Goal: Entertainment & Leisure: Consume media (video, audio)

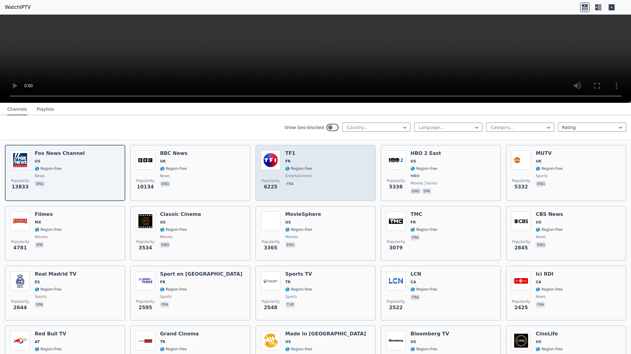
scroll to position [69, 0]
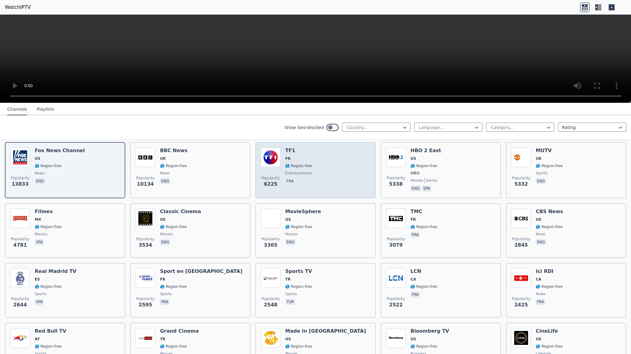
click at [321, 162] on div "Popularity 6225 TF1 FR 🌎 Region-free entertainment fra" at bounding box center [315, 169] width 109 height 45
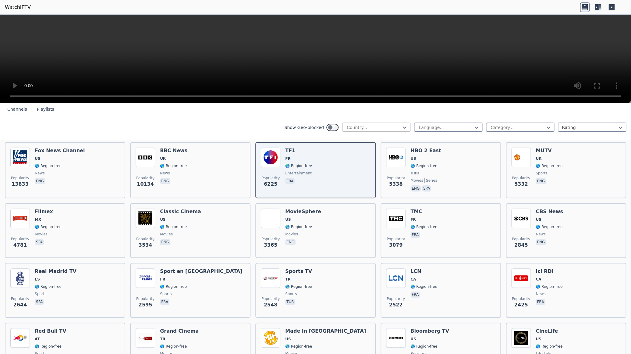
click at [394, 126] on div at bounding box center [373, 127] width 55 height 6
type input "*****"
click at [387, 140] on div "[GEOGRAPHIC_DATA]" at bounding box center [376, 140] width 68 height 11
click at [464, 129] on div at bounding box center [445, 127] width 55 height 6
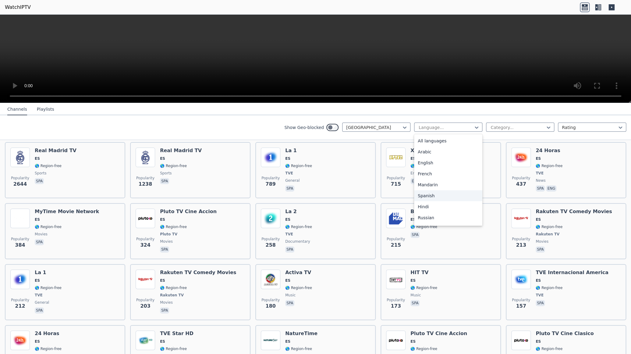
click at [439, 194] on div "Spanish" at bounding box center [448, 195] width 68 height 11
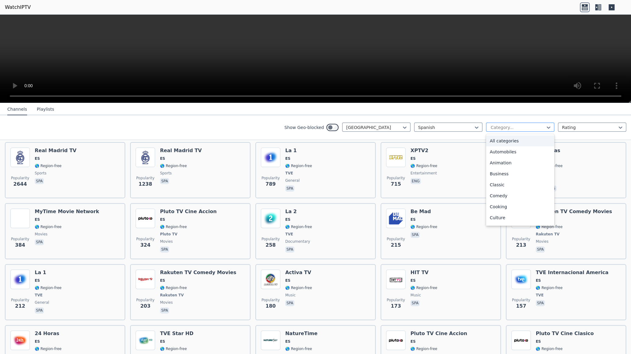
click at [540, 129] on div at bounding box center [517, 127] width 55 height 6
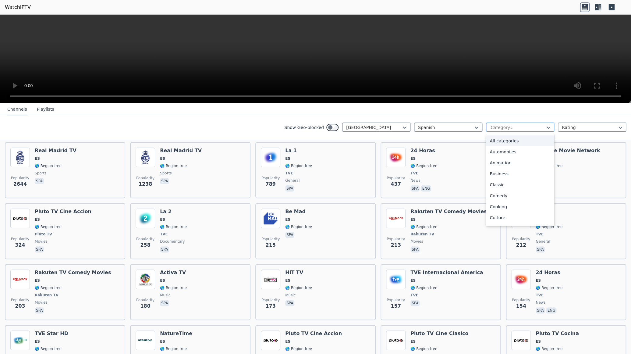
click at [543, 128] on div at bounding box center [517, 127] width 55 height 6
click at [42, 111] on button "Playlists" at bounding box center [45, 110] width 17 height 12
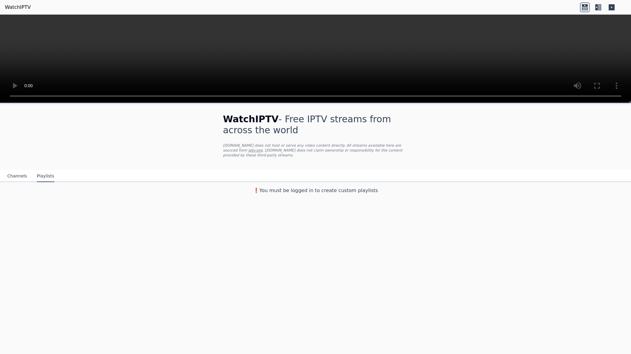
click at [263, 148] on link "iptv-org" at bounding box center [255, 150] width 14 height 4
